Goal: Navigation & Orientation: Find specific page/section

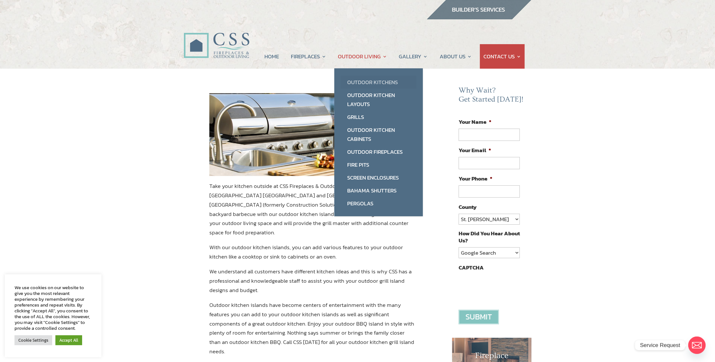
click at [364, 81] on link "Outdoor Kitchens" at bounding box center [379, 82] width 76 height 13
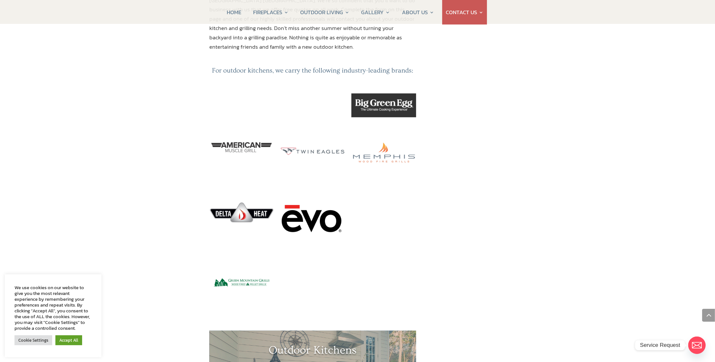
scroll to position [773, 0]
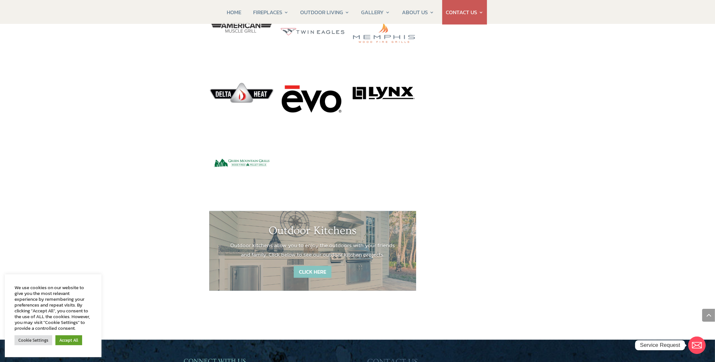
click at [316, 266] on link "CLICK HERE" at bounding box center [313, 272] width 38 height 12
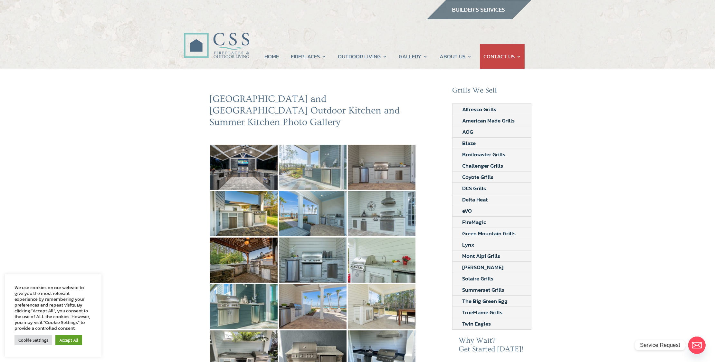
click at [304, 150] on img at bounding box center [313, 167] width 68 height 45
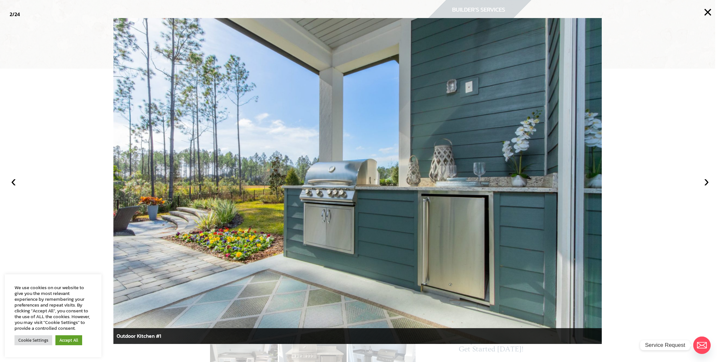
click at [54, 195] on div at bounding box center [360, 181] width 720 height 362
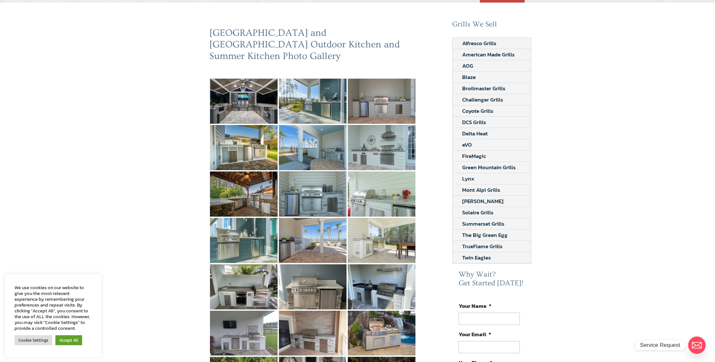
scroll to position [193, 0]
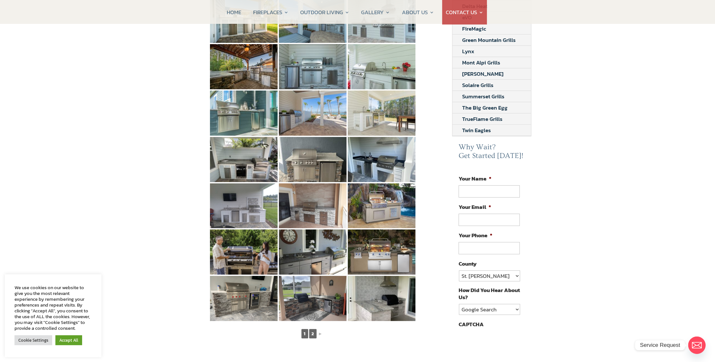
click at [312, 329] on link "2" at bounding box center [312, 333] width 7 height 9
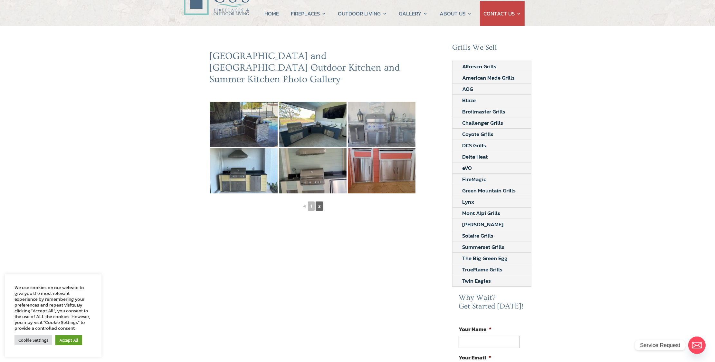
scroll to position [32, 0]
